Goal: Find contact information: Find contact information

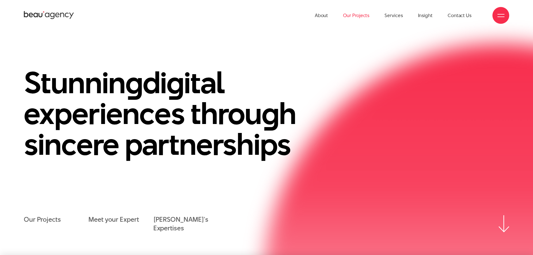
click at [356, 13] on link "Our Projects" at bounding box center [356, 15] width 26 height 31
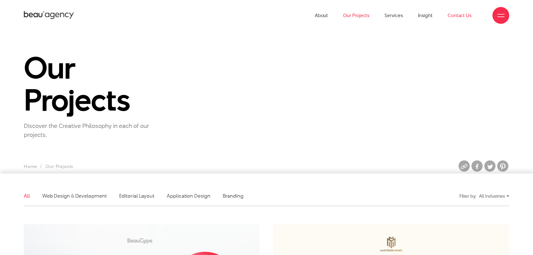
click at [451, 18] on link "Contact Us" at bounding box center [460, 15] width 24 height 31
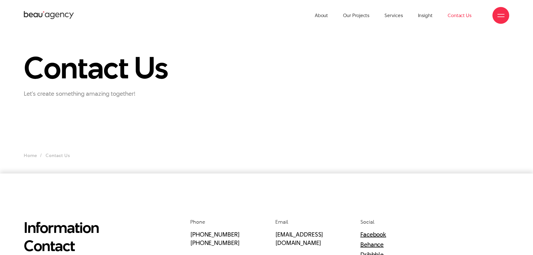
click at [455, 17] on link "Contact Us" at bounding box center [460, 15] width 24 height 31
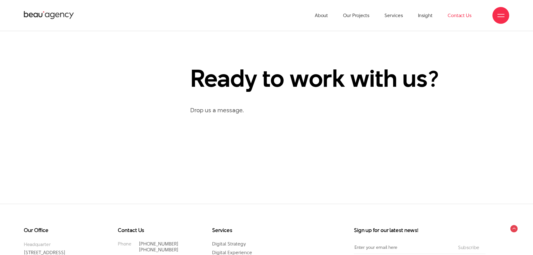
click at [223, 109] on p "Drop us a message." at bounding box center [349, 110] width 319 height 10
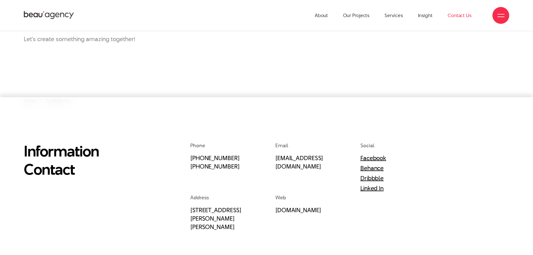
scroll to position [63, 0]
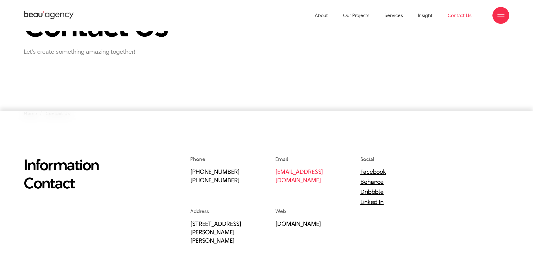
click at [305, 174] on link "[EMAIL_ADDRESS][DOMAIN_NAME]" at bounding box center [299, 175] width 48 height 17
